Goal: Task Accomplishment & Management: Manage account settings

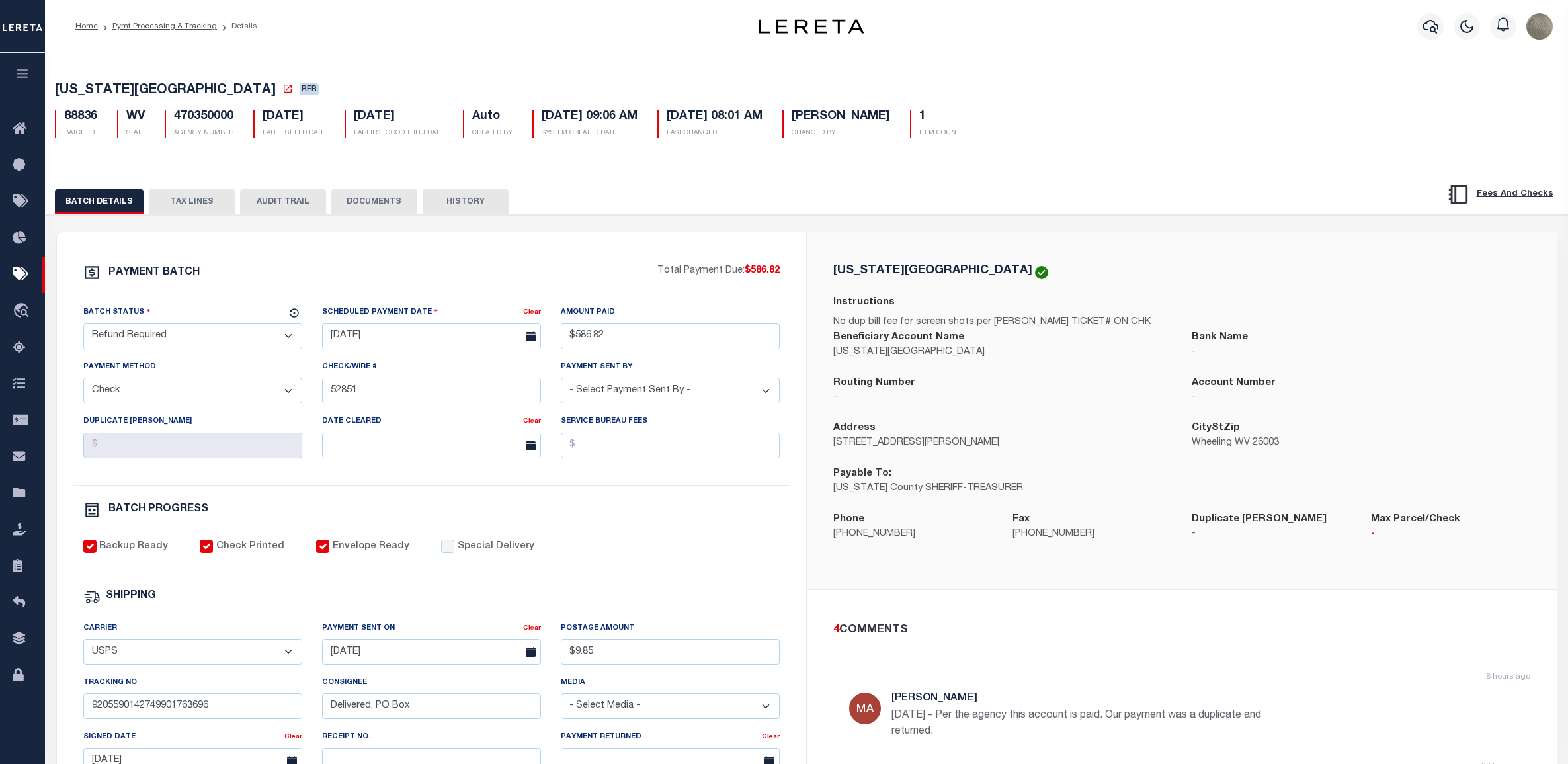
select select "RFR"
select select "CHK"
select select "[PERSON_NAME]"
select select "USS"
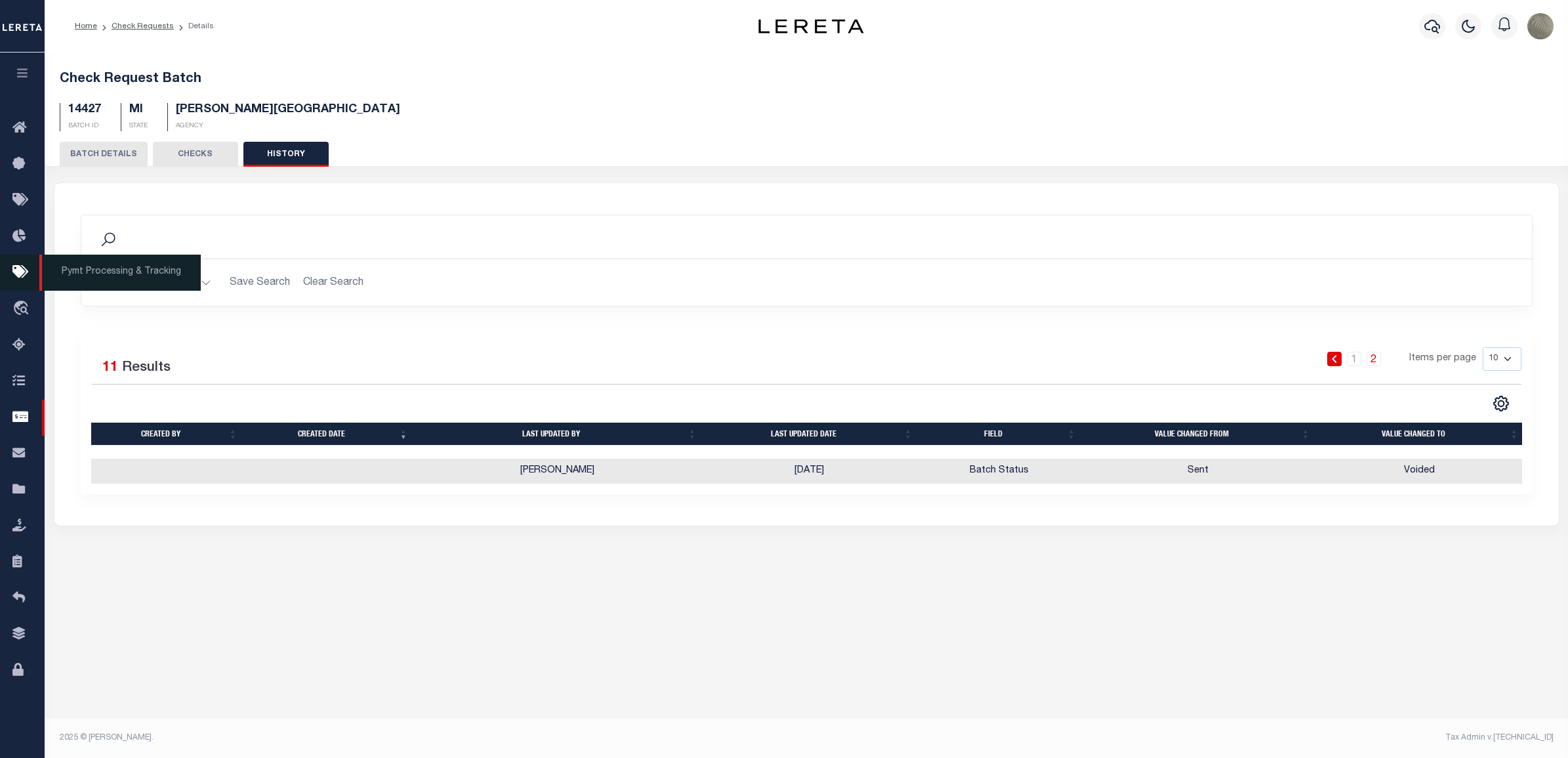
click at [16, 279] on icon at bounding box center [23, 272] width 21 height 16
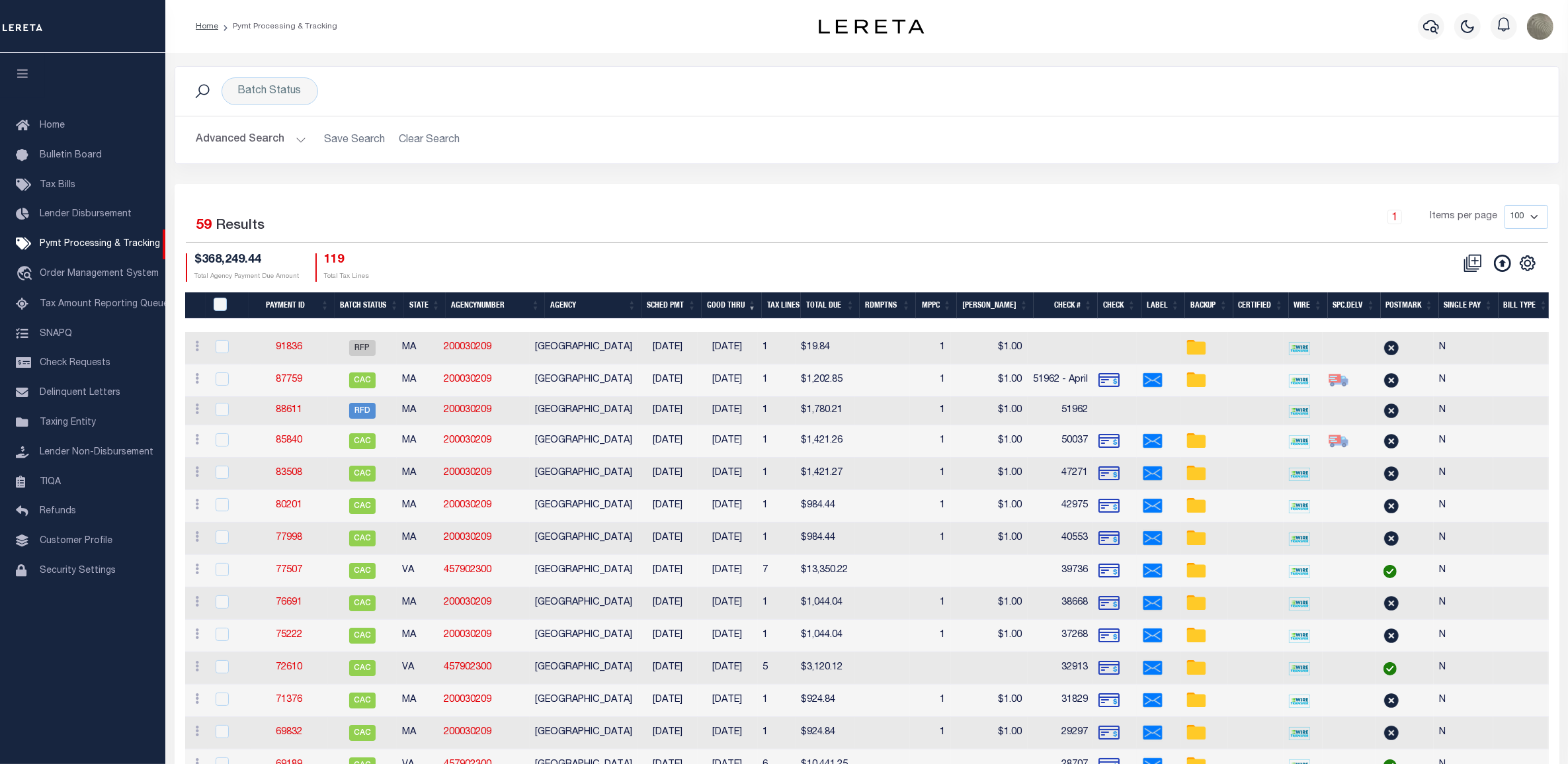
click at [589, 206] on div "1 Items per page 100 200 500 1000" at bounding box center [1040, 222] width 1017 height 34
click at [1526, 262] on icon "" at bounding box center [1527, 262] width 6 height 6
click at [1444, 365] on span "Show Filter" at bounding box center [1446, 361] width 50 height 9
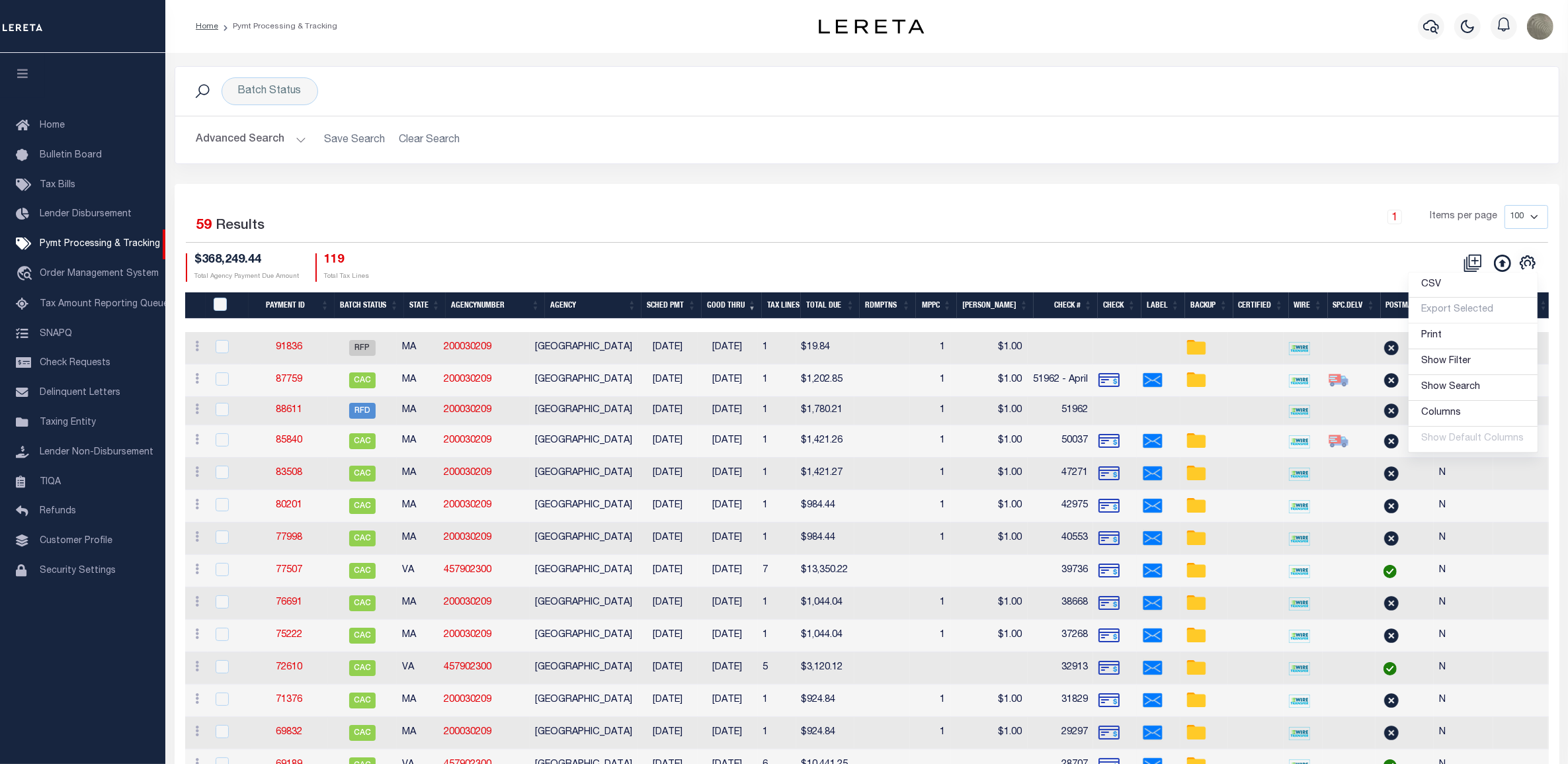
select select
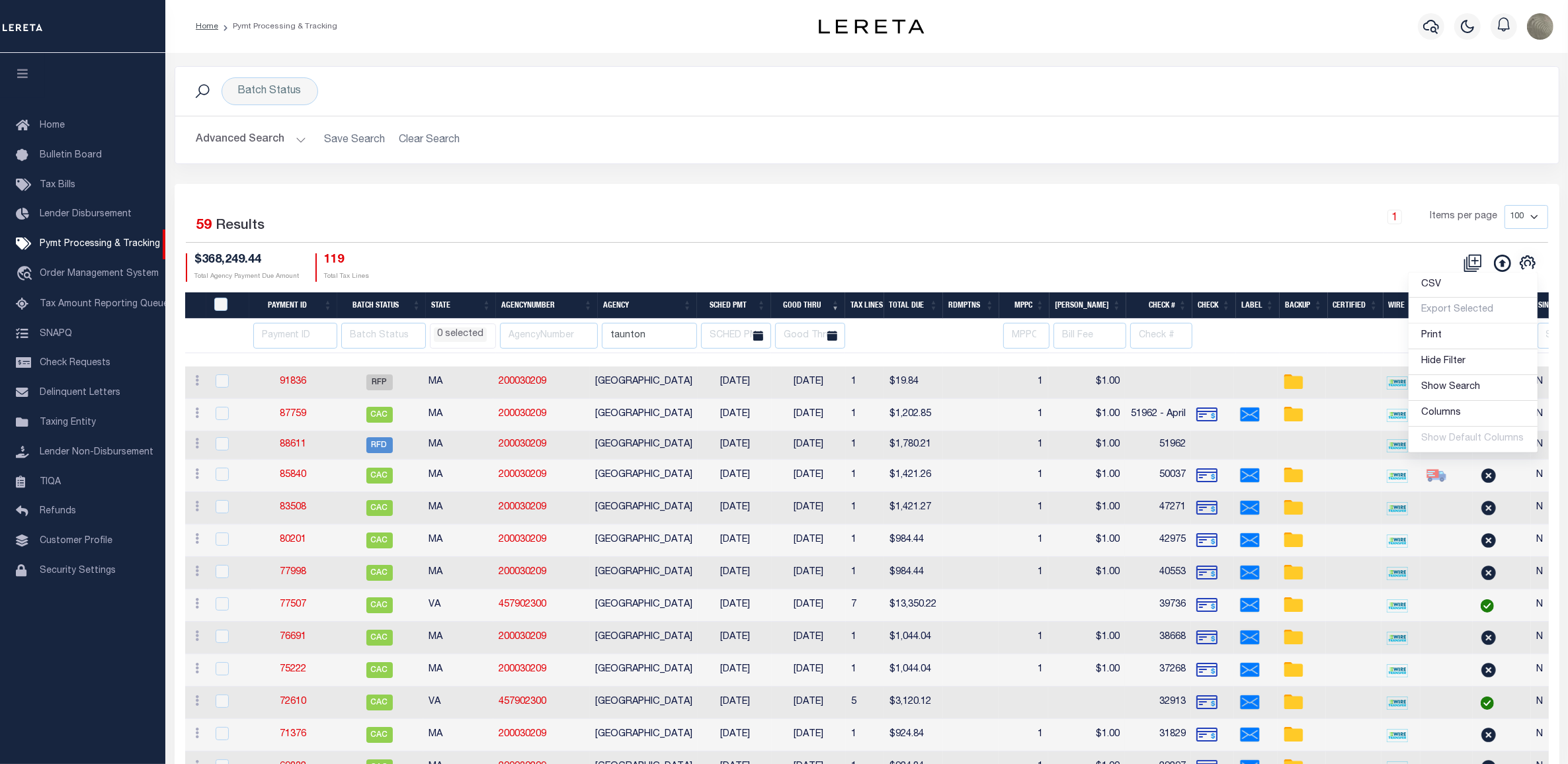
click at [695, 222] on div "1 Items per page 100 200 500 1000" at bounding box center [1040, 222] width 1017 height 34
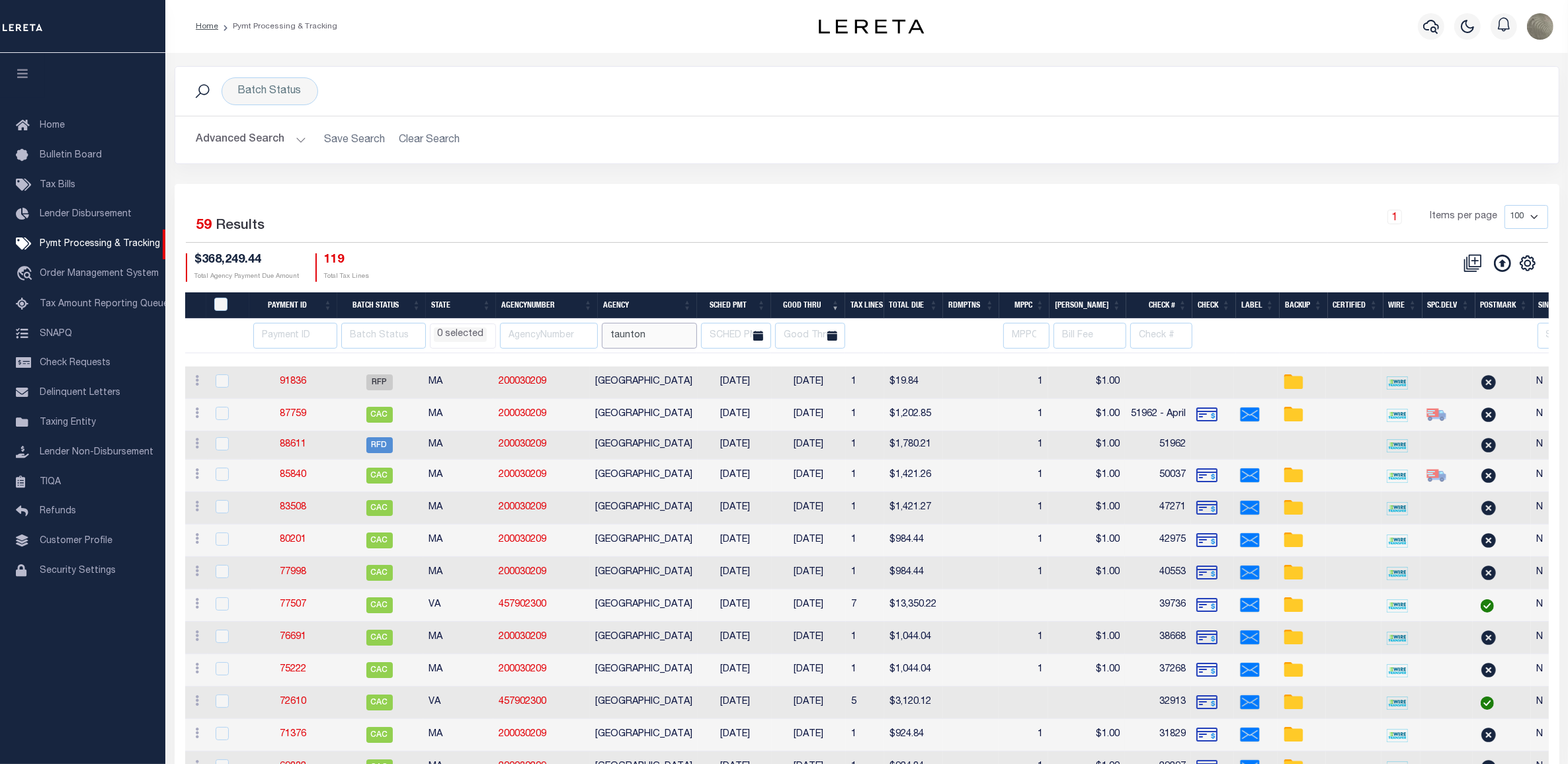
click at [673, 334] on input "taunton" at bounding box center [650, 335] width 95 height 26
click at [660, 229] on div "1 Items per page 100 200 500 1000" at bounding box center [1040, 222] width 1017 height 34
click at [278, 322] on th at bounding box center [294, 336] width 89 height 34
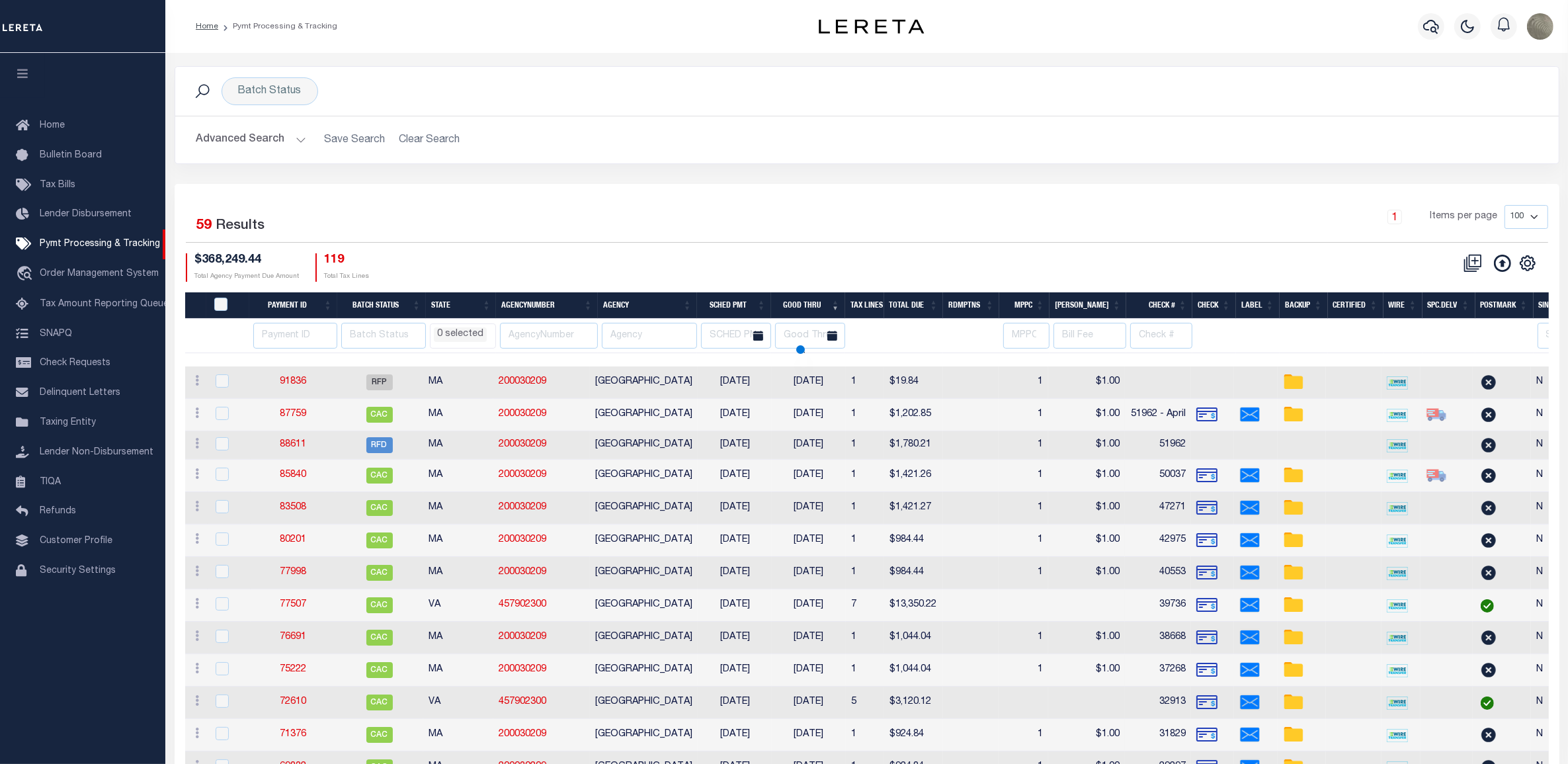
click at [293, 322] on th at bounding box center [294, 336] width 89 height 34
click at [278, 339] on input "number" at bounding box center [296, 335] width 85 height 26
type input "897"
select select
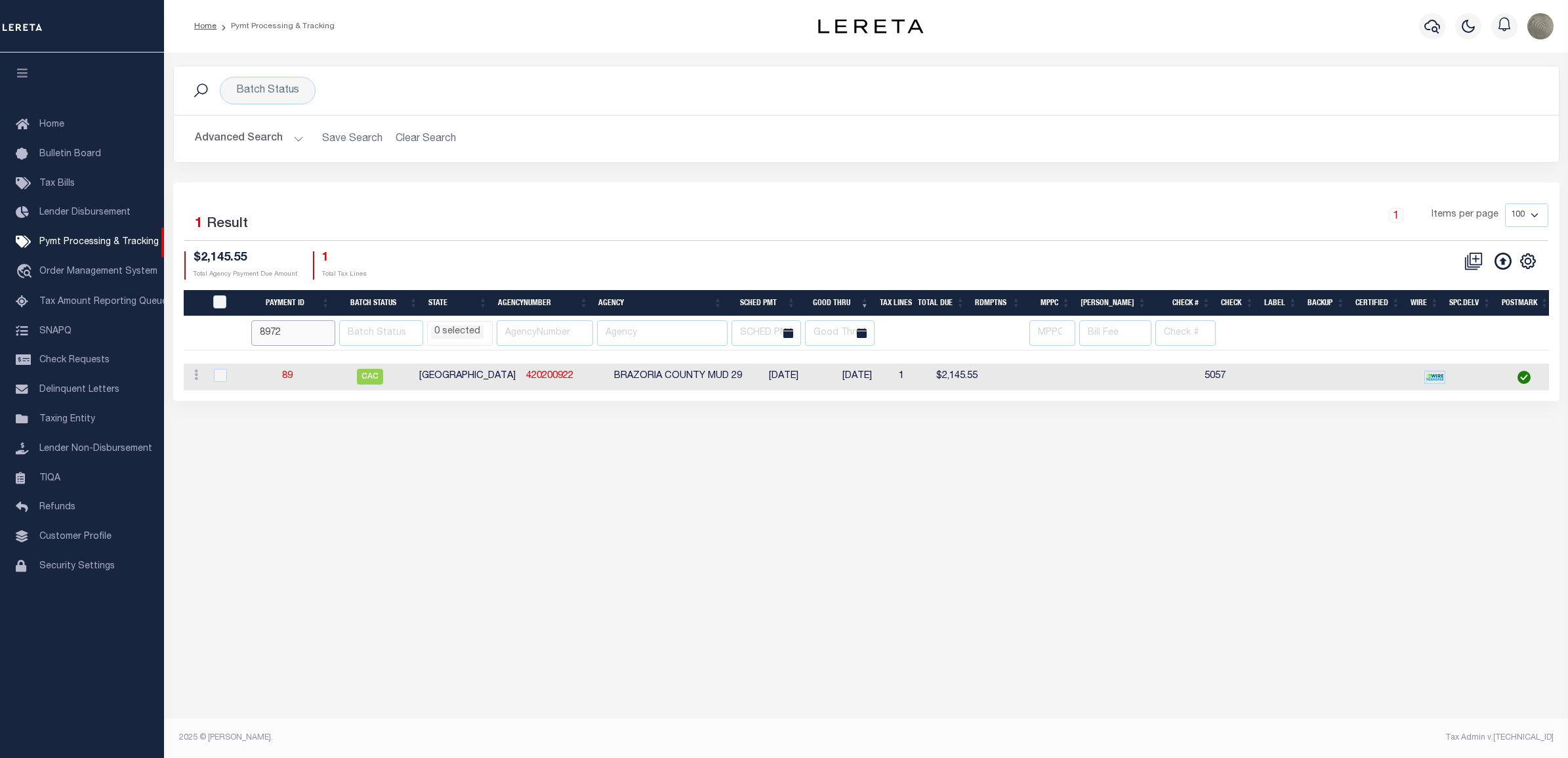
type input "897"
select select
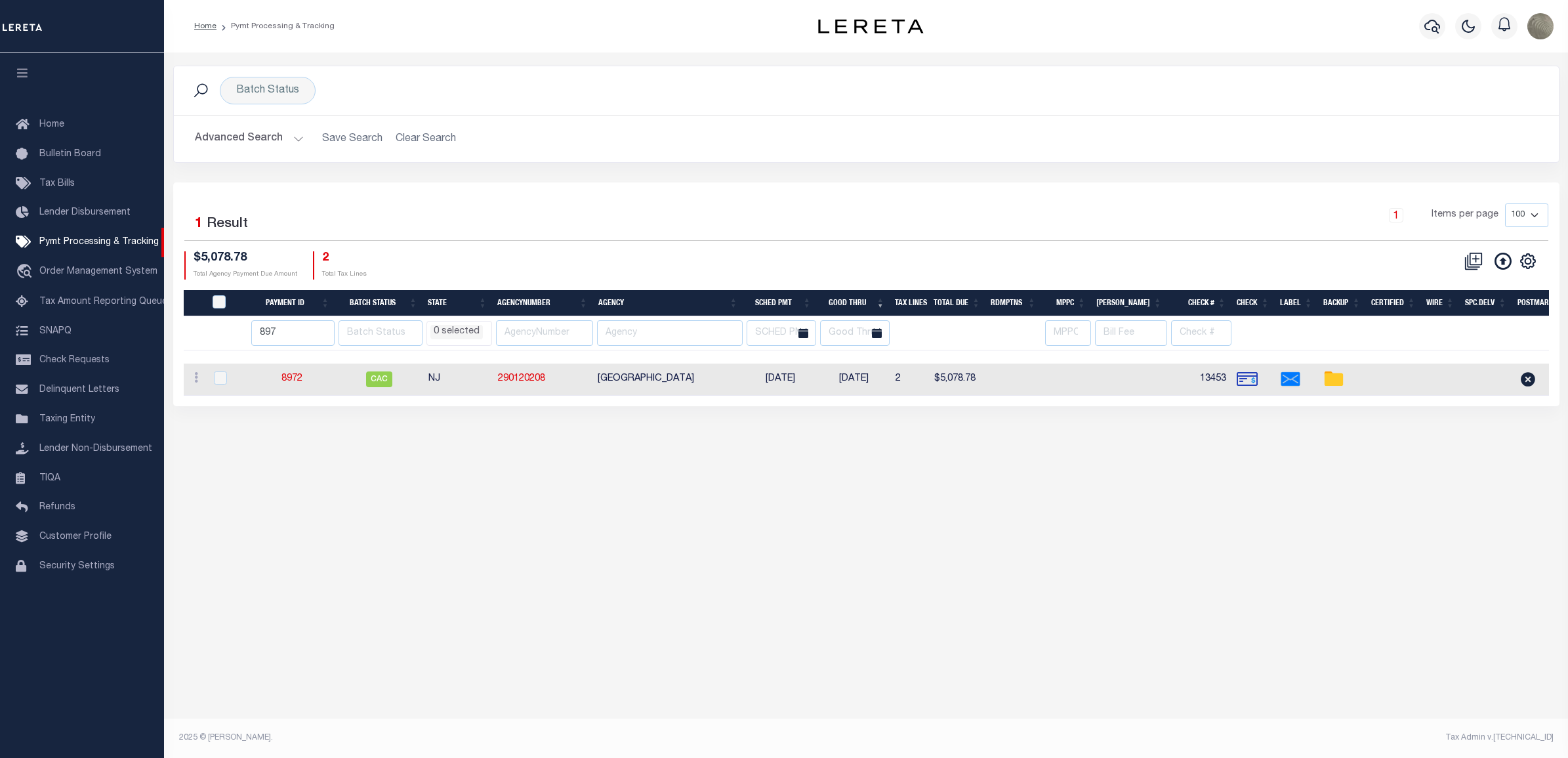
select select
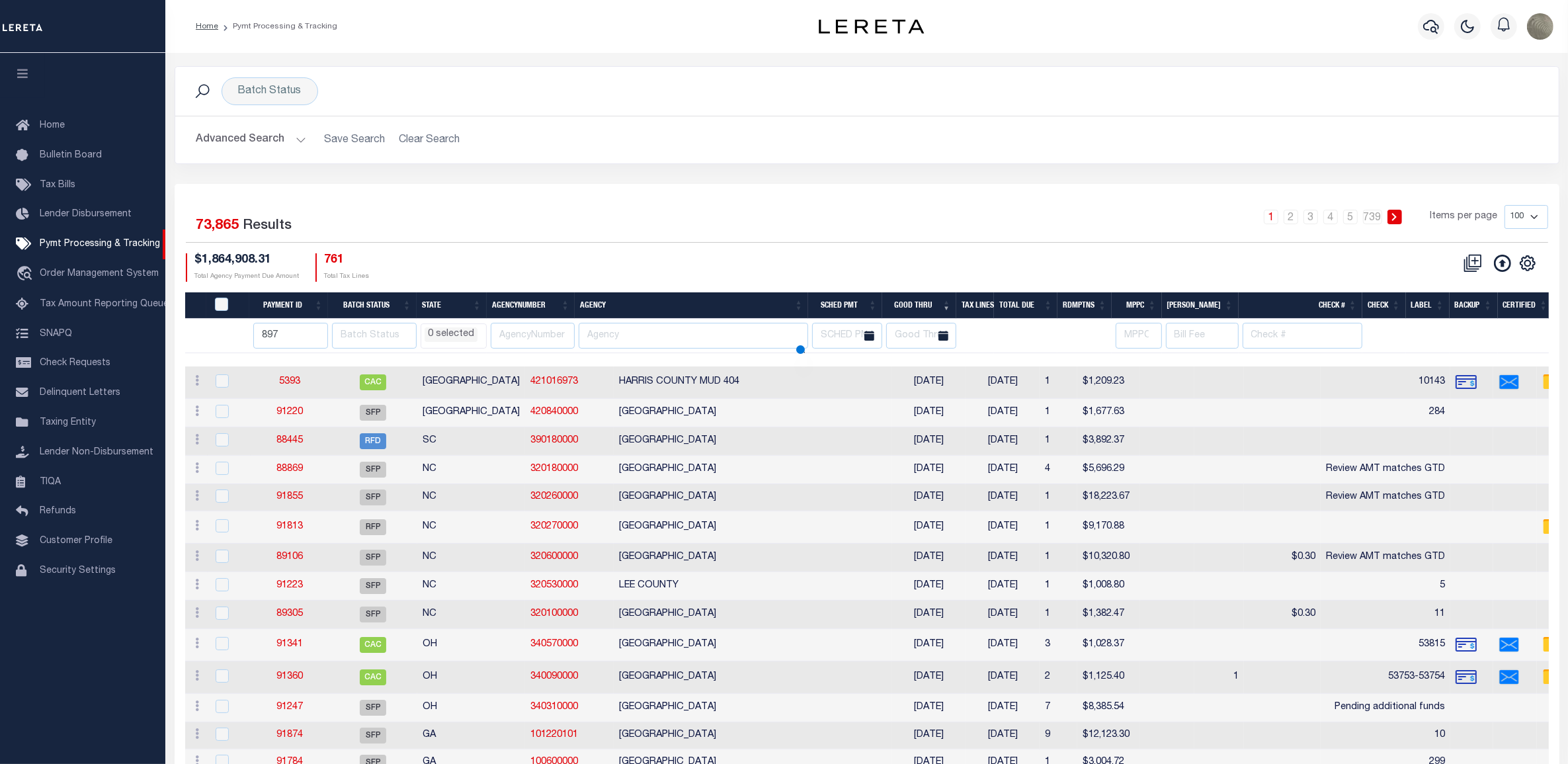
select select
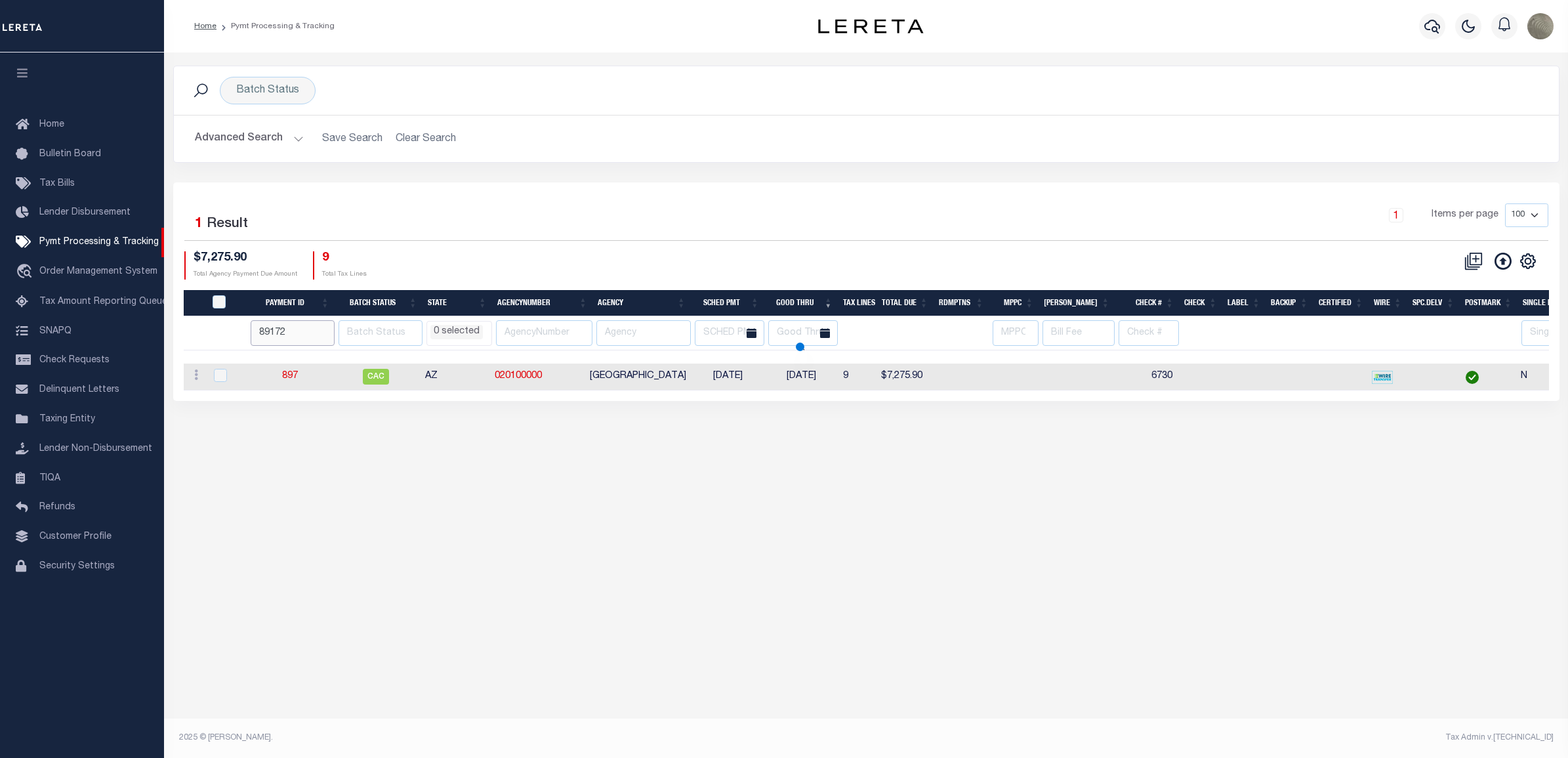
type input "89172"
select select
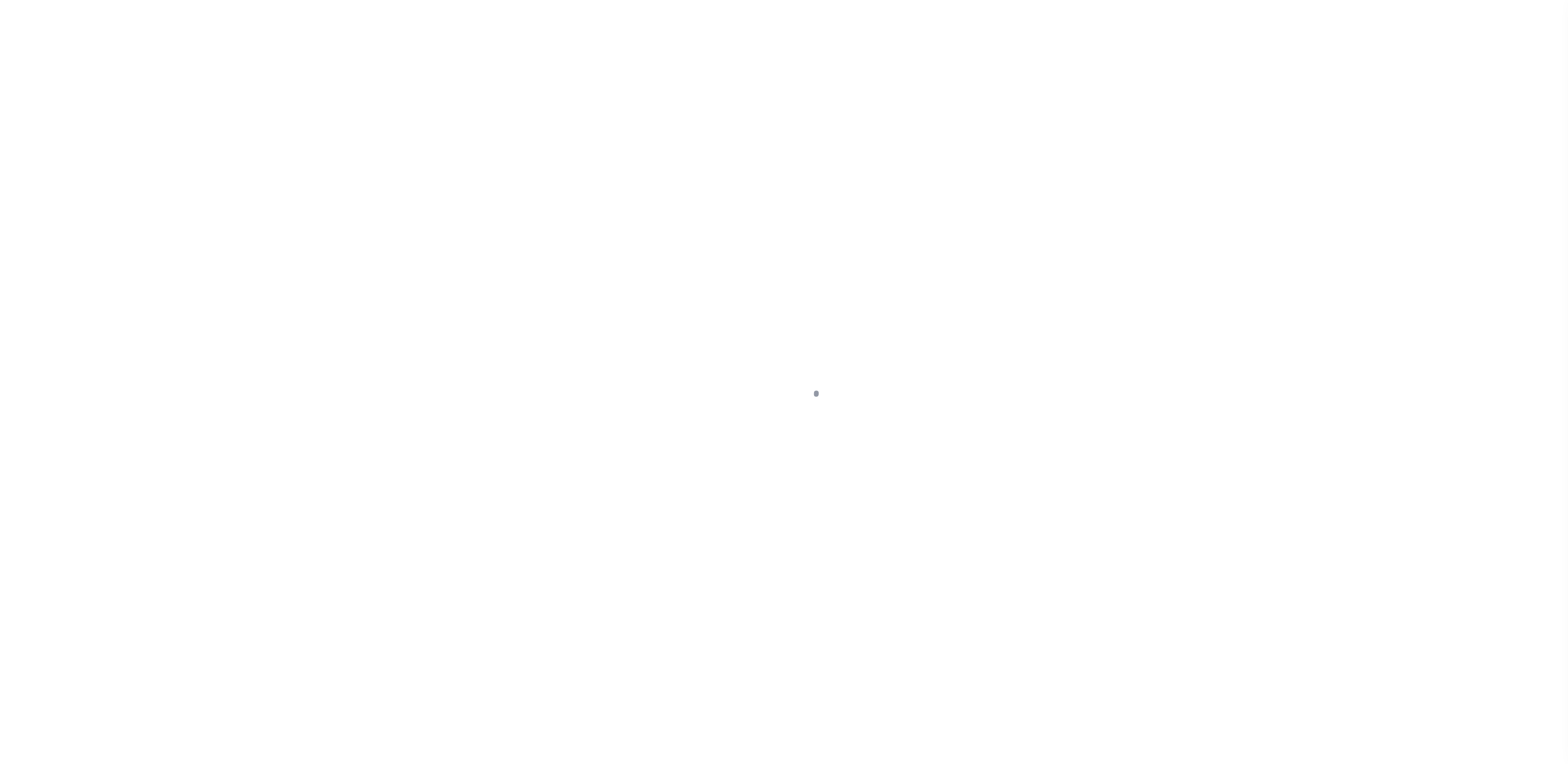
select select "RCD"
select select "CHK"
select select "[PERSON_NAME]"
select select "FDX"
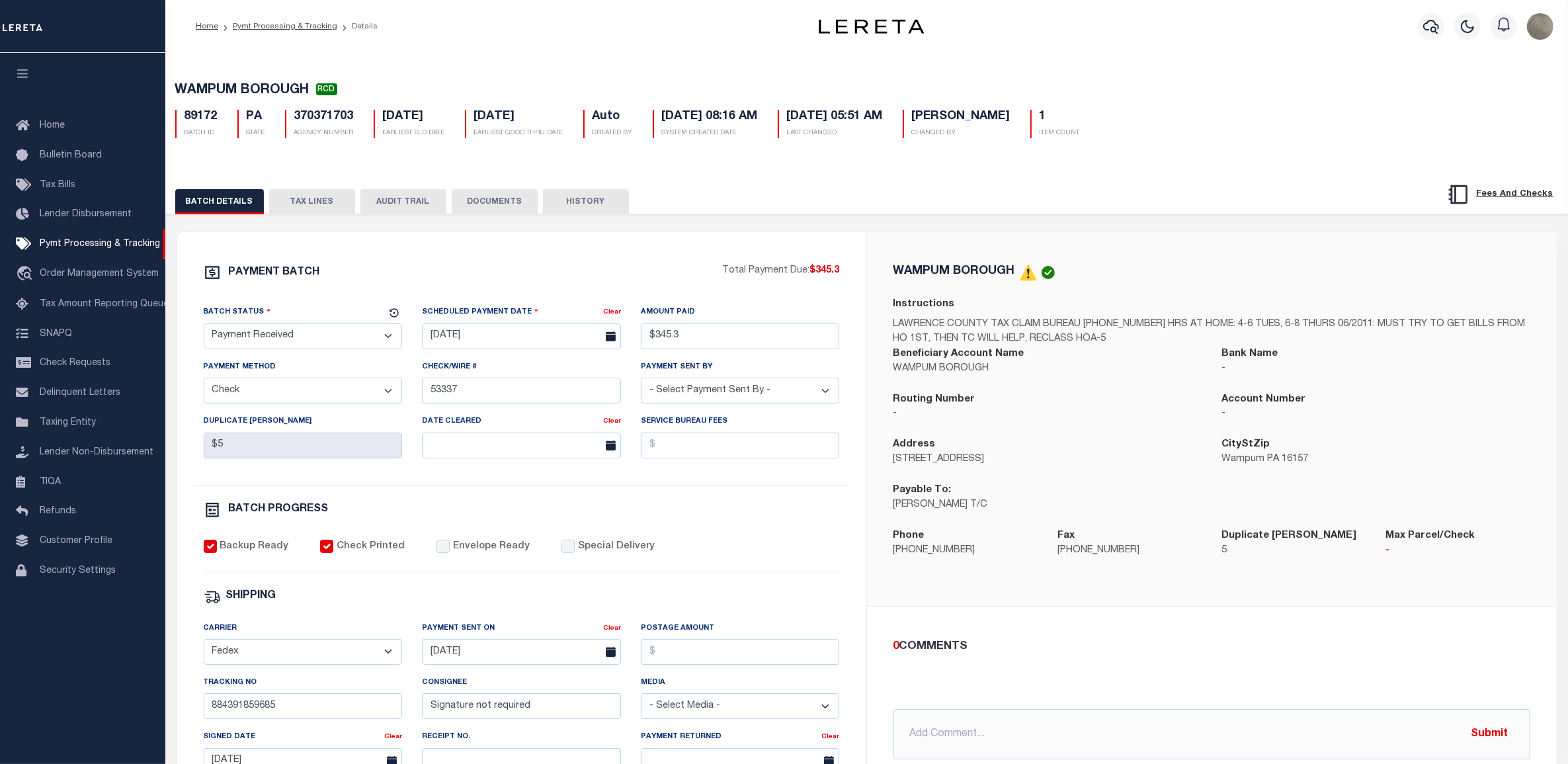
click at [583, 262] on div "PAYMENT BATCH Total Payment Due: $345.3 Batch Status" at bounding box center [522, 619] width 689 height 774
click at [670, 250] on div "PAYMENT BATCH Total Payment Due: $345.3 Batch Status" at bounding box center [522, 619] width 689 height 774
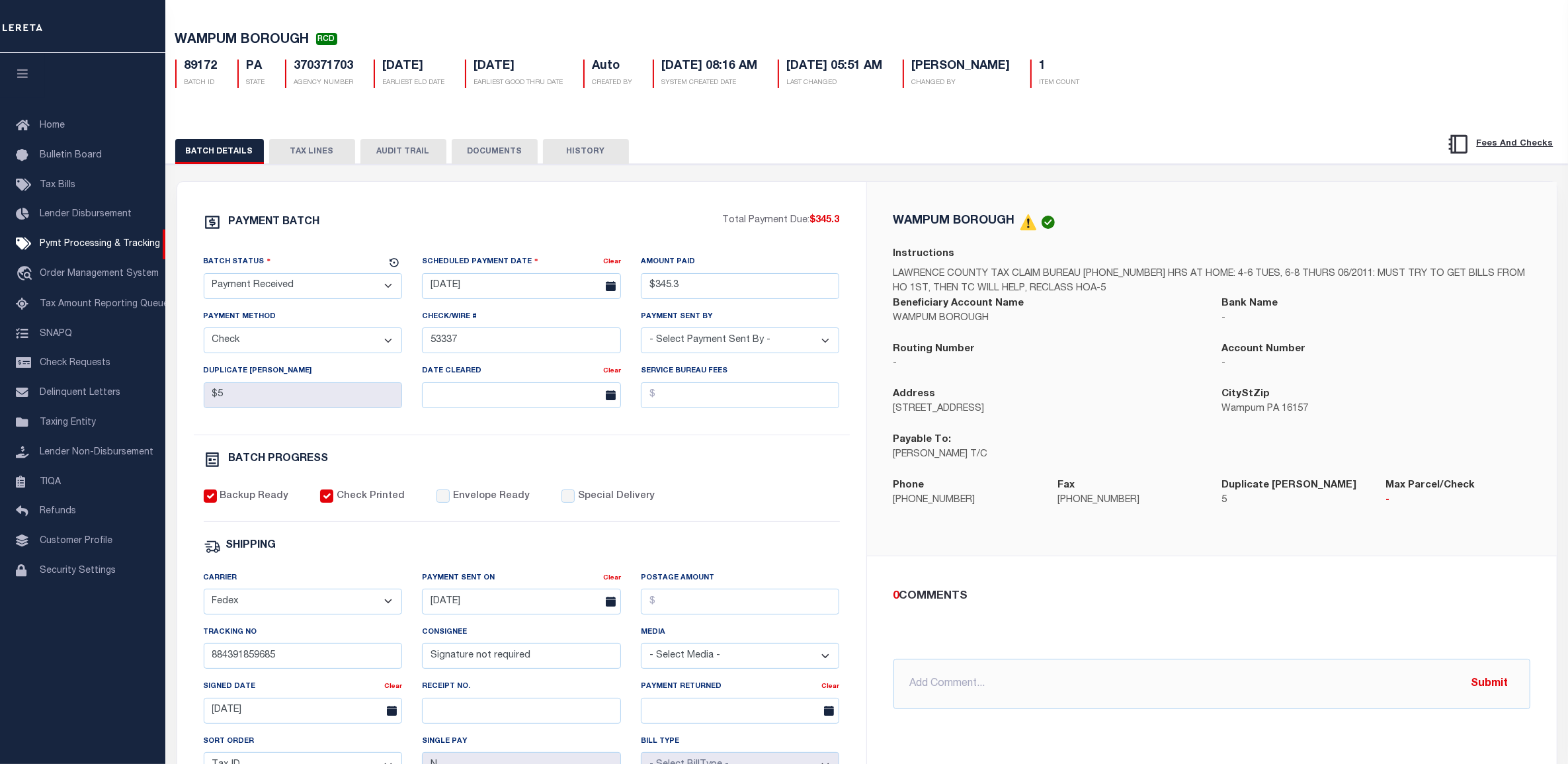
scroll to position [83, 0]
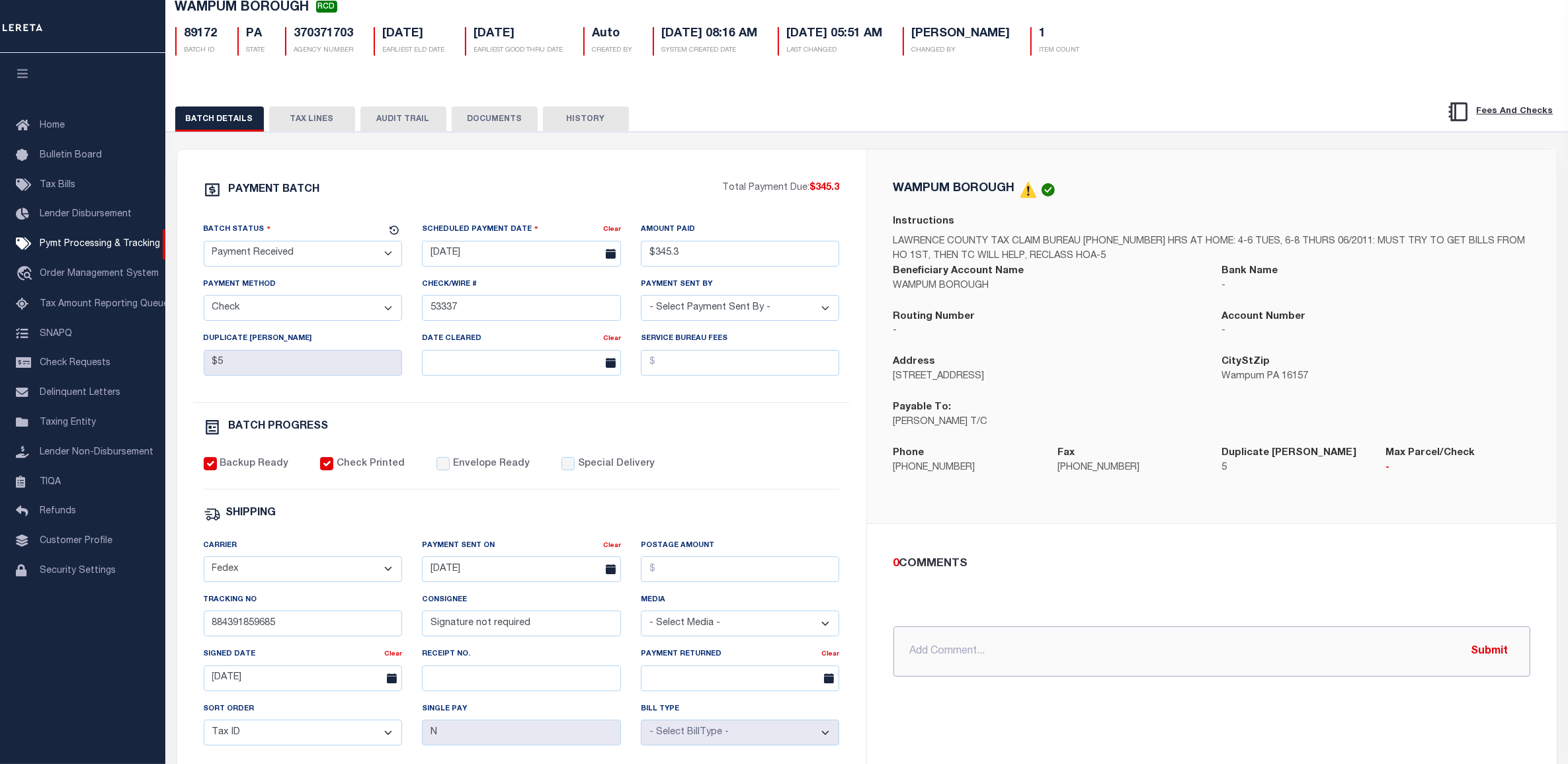
click at [921, 642] on input "text" at bounding box center [1212, 651] width 637 height 50
type input "c"
click at [1095, 640] on input "10/2/25 - payment was returned" at bounding box center [1212, 651] width 637 height 50
type input "10/2/25 - payment was returned, need new P&I check IAO"
click at [1174, 655] on input "10/2/25 - payment was returned, need new P&I check IAO" at bounding box center [1212, 651] width 637 height 50
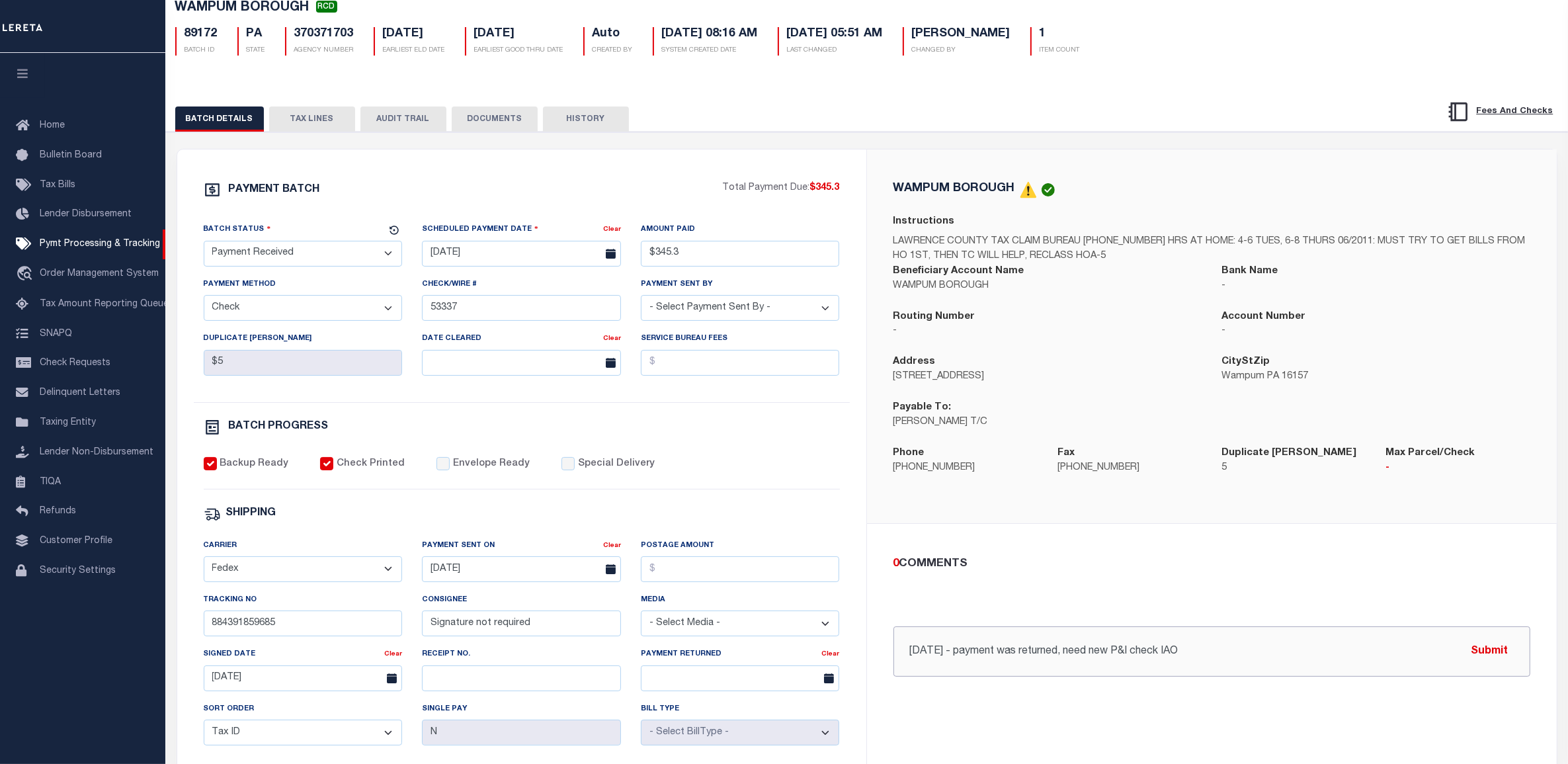
click at [1174, 655] on input "10/2/25 - payment was returned, need new P&I check IAO" at bounding box center [1212, 651] width 637 height 50
click at [1199, 655] on input "10/2/25 - payment was returned, need new P&I check IAO" at bounding box center [1212, 651] width 637 height 50
click at [987, 650] on input "10/2/25 - payment was returned, need new P&I check IAO" at bounding box center [1212, 651] width 637 height 50
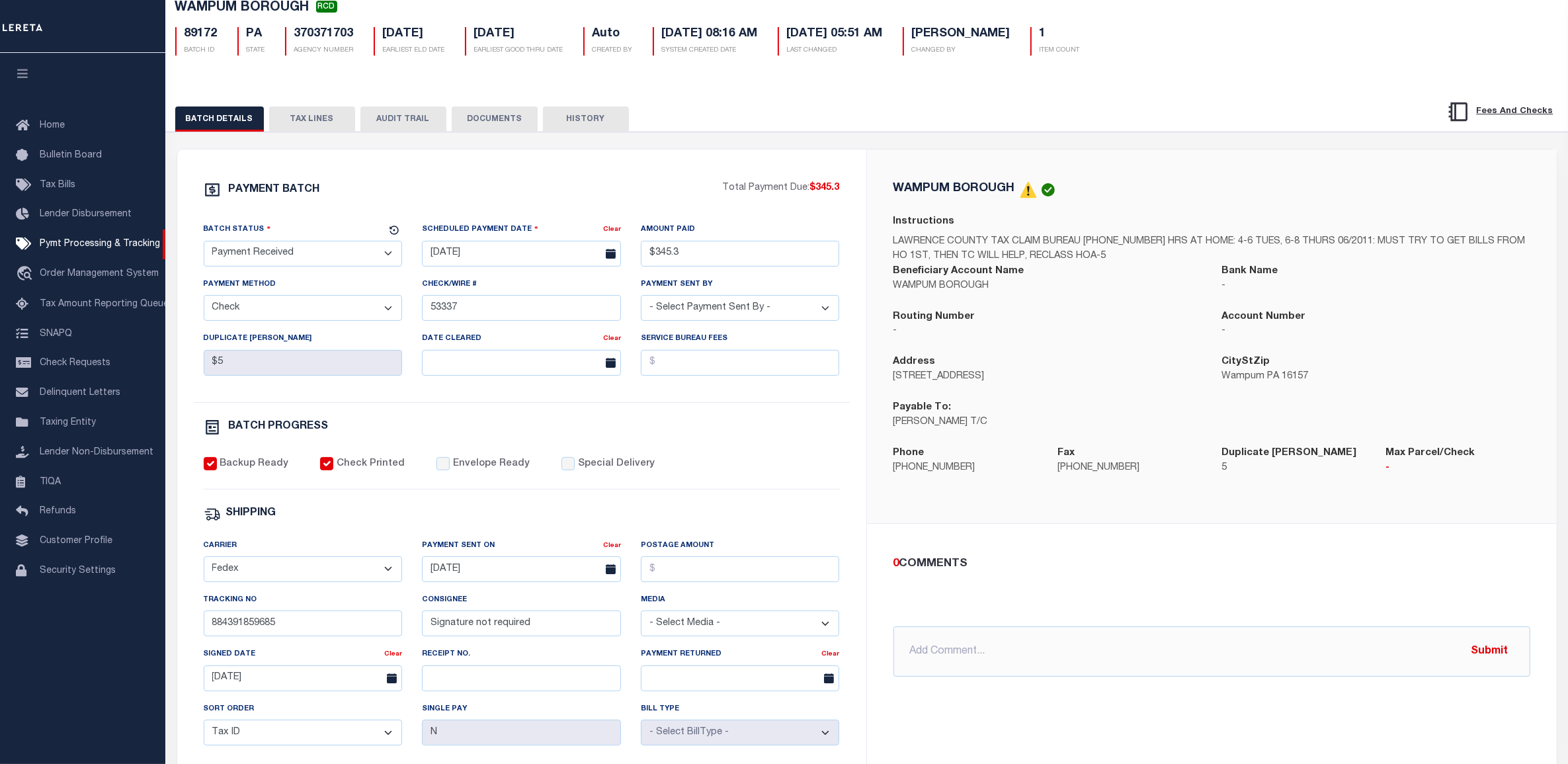
click at [1039, 560] on div "0 COMMENTS" at bounding box center [1209, 564] width 632 height 17
